Goal: Information Seeking & Learning: Learn about a topic

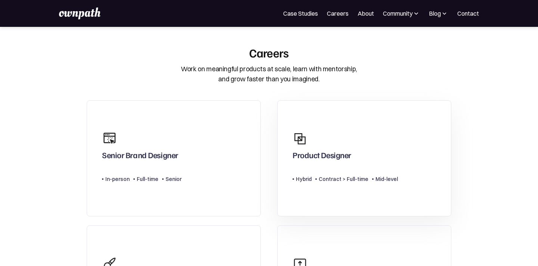
click at [339, 166] on div "Product Designer Type Level Hybrid Contract > Full-time Mid-level" at bounding box center [344, 159] width 105 height 62
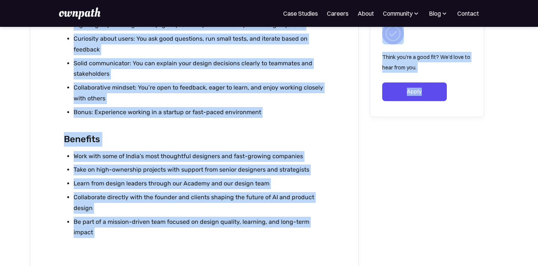
scroll to position [805, 0]
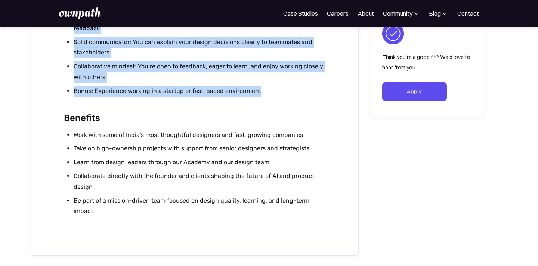
drag, startPoint x: 65, startPoint y: 105, endPoint x: 264, endPoint y: 86, distance: 200.0
copy div "Lo’ip dol sitame c Adipisc Elitsedd ei temp incid utlabor etdoloremag aliq enim…"
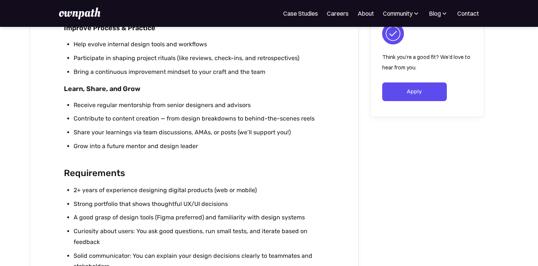
scroll to position [592, 0]
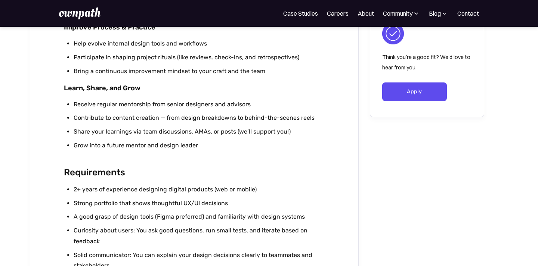
click at [263, 113] on li "Contribute to content creation — from design breakdowns to behind-the-scenes re…" at bounding box center [199, 118] width 251 height 11
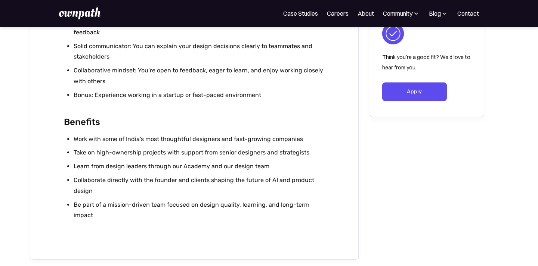
scroll to position [837, 0]
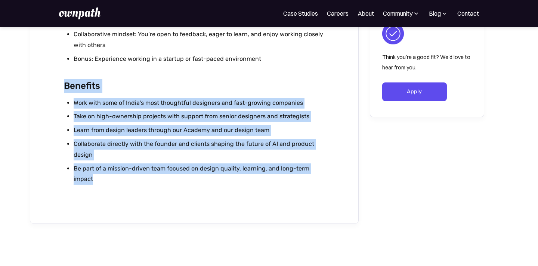
drag, startPoint x: 62, startPoint y: 83, endPoint x: 99, endPoint y: 176, distance: 100.1
copy div "Benefits Work with some of India’s most thoughtful designers and fast-growing c…"
click at [235, 131] on li "Learn from design leaders through our Academy and our design team" at bounding box center [199, 130] width 251 height 11
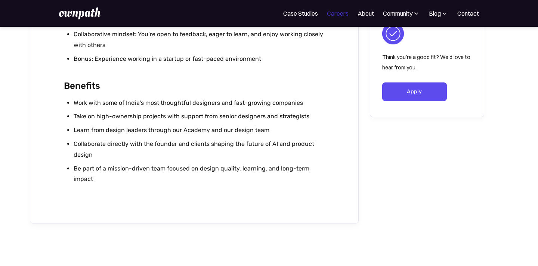
click at [336, 12] on link "Careers" at bounding box center [338, 13] width 22 height 9
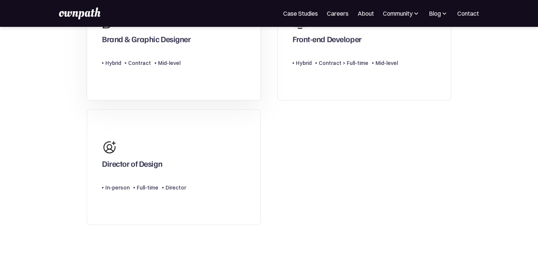
scroll to position [278, 0]
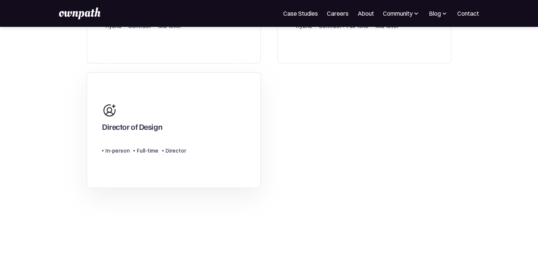
click at [178, 135] on div "Director of Design" at bounding box center [144, 117] width 84 height 36
